Goal: Task Accomplishment & Management: Use online tool/utility

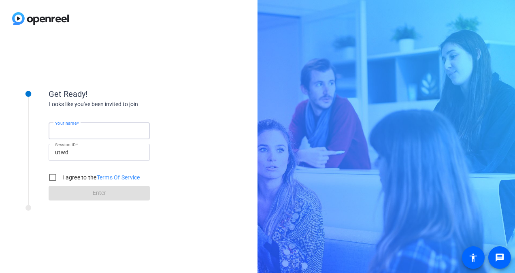
click at [114, 132] on input "Your name" at bounding box center [99, 131] width 88 height 10
type input "[PERSON_NAME]"
click at [47, 179] on input "I agree to the Terms Of Service" at bounding box center [53, 177] width 16 height 16
checkbox input "true"
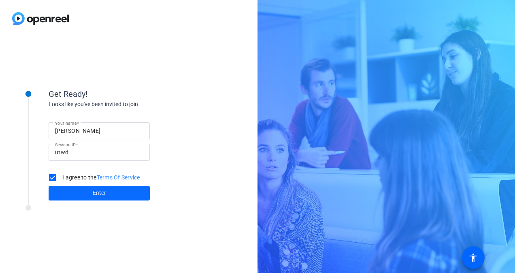
click at [104, 195] on span "Enter" at bounding box center [99, 193] width 13 height 9
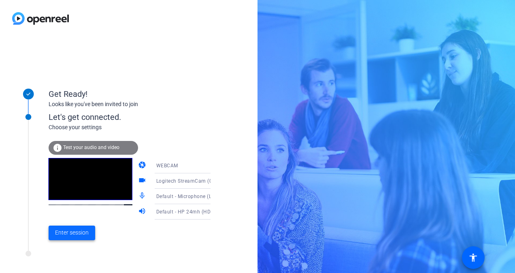
click at [79, 230] on span "Enter session" at bounding box center [72, 232] width 34 height 9
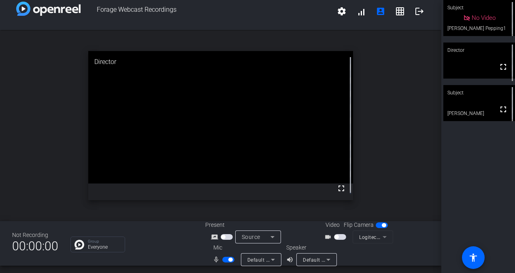
scroll to position [9, 0]
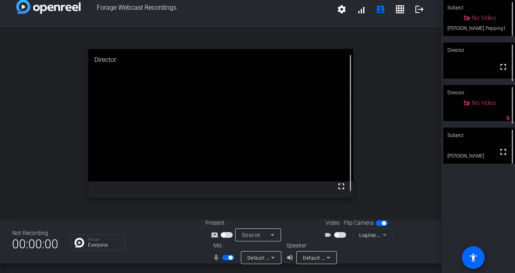
click at [225, 255] on span "button" at bounding box center [228, 258] width 12 height 6
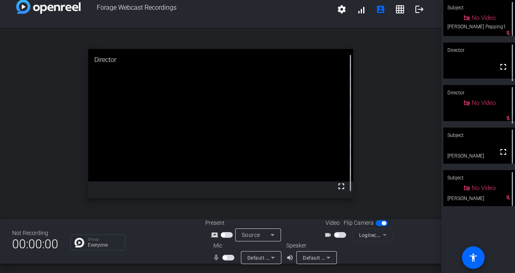
click at [230, 255] on span "button" at bounding box center [228, 258] width 12 height 6
click at [222, 258] on span "button" at bounding box center [228, 258] width 12 height 6
click at [228, 258] on span "button" at bounding box center [228, 258] width 12 height 6
click at [225, 258] on span "button" at bounding box center [228, 258] width 12 height 6
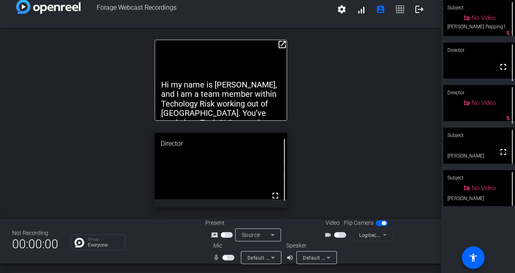
click at [227, 258] on span "button" at bounding box center [228, 258] width 12 height 6
click at [223, 259] on span "button" at bounding box center [228, 258] width 12 height 6
click at [227, 256] on span "button" at bounding box center [228, 258] width 12 height 6
